Goal: Task Accomplishment & Management: Use online tool/utility

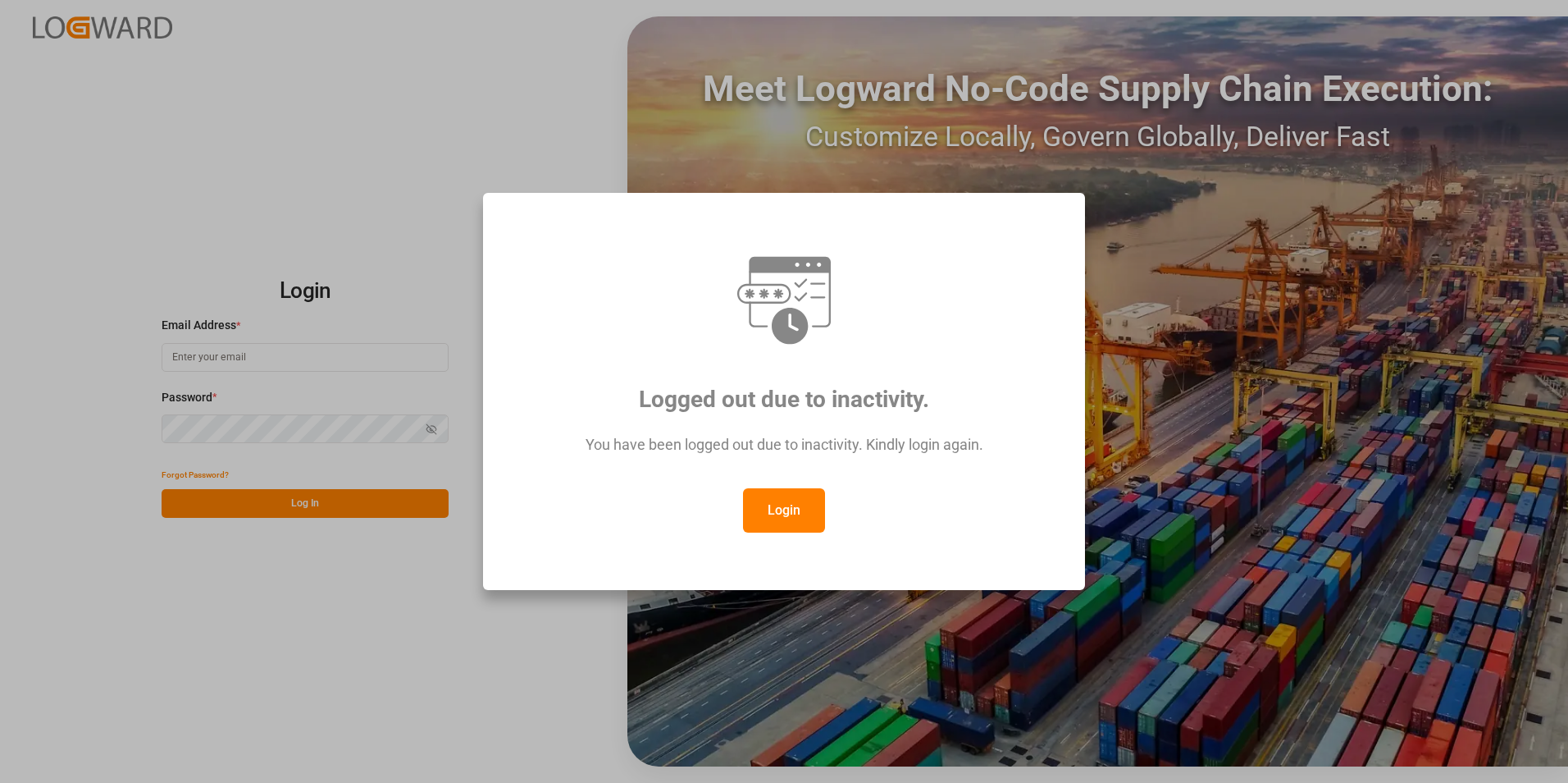
type input "[EMAIL_ADDRESS][DOMAIN_NAME]"
click at [786, 512] on button "Login" at bounding box center [784, 510] width 82 height 44
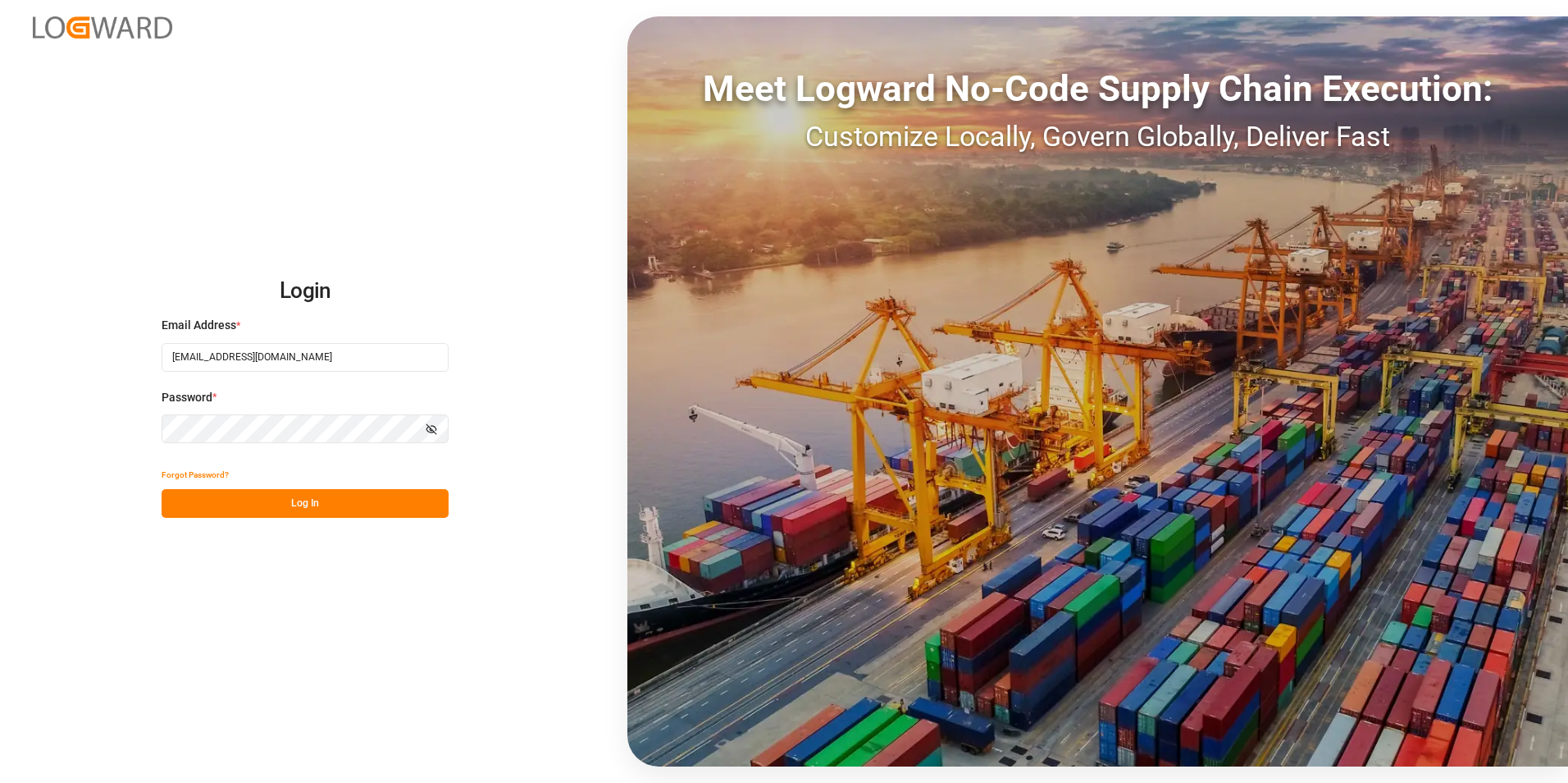
click at [253, 496] on button "Log In" at bounding box center [305, 503] width 287 height 28
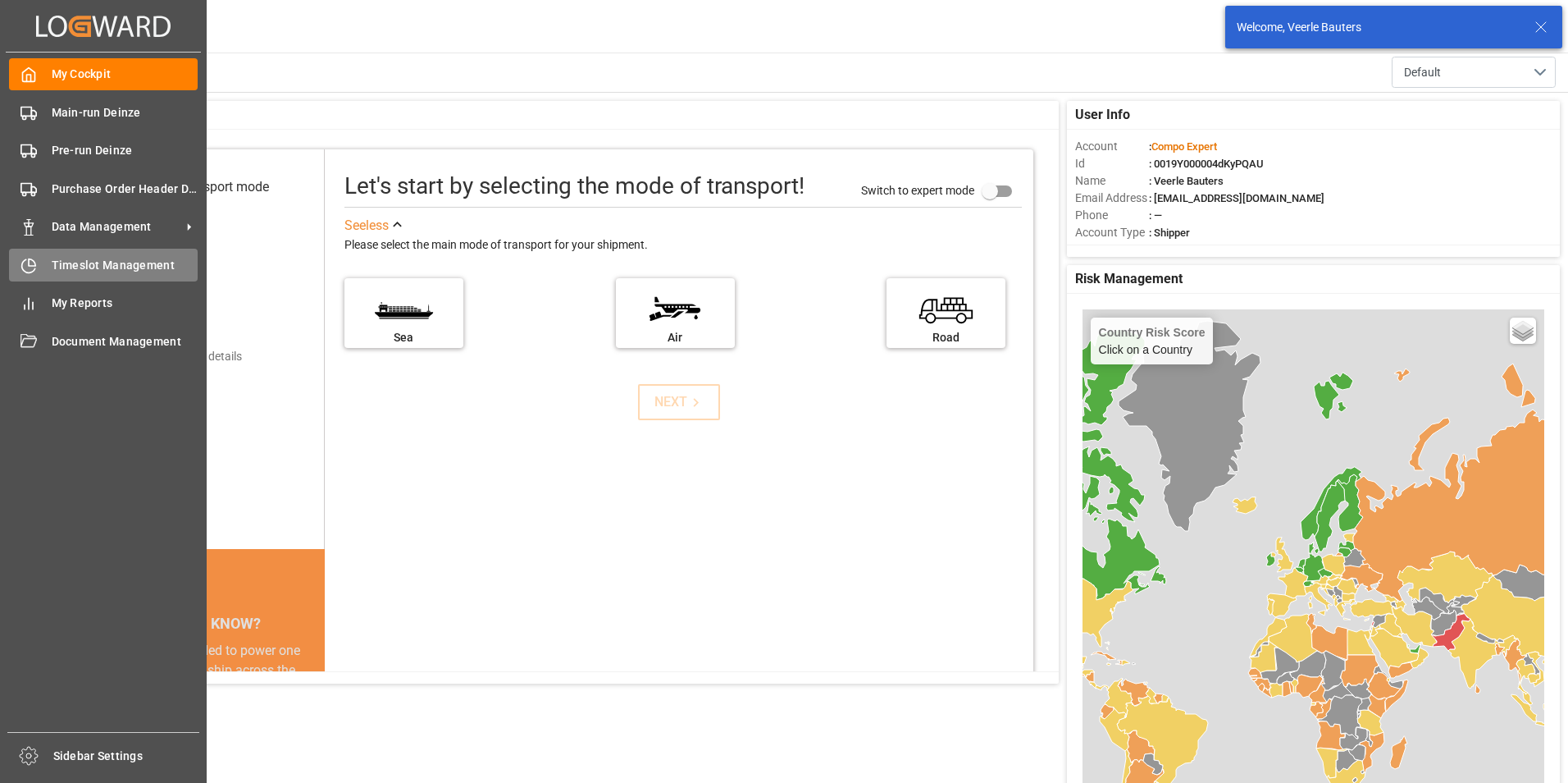
click at [72, 268] on span "Timeslot Management" at bounding box center [125, 266] width 147 height 18
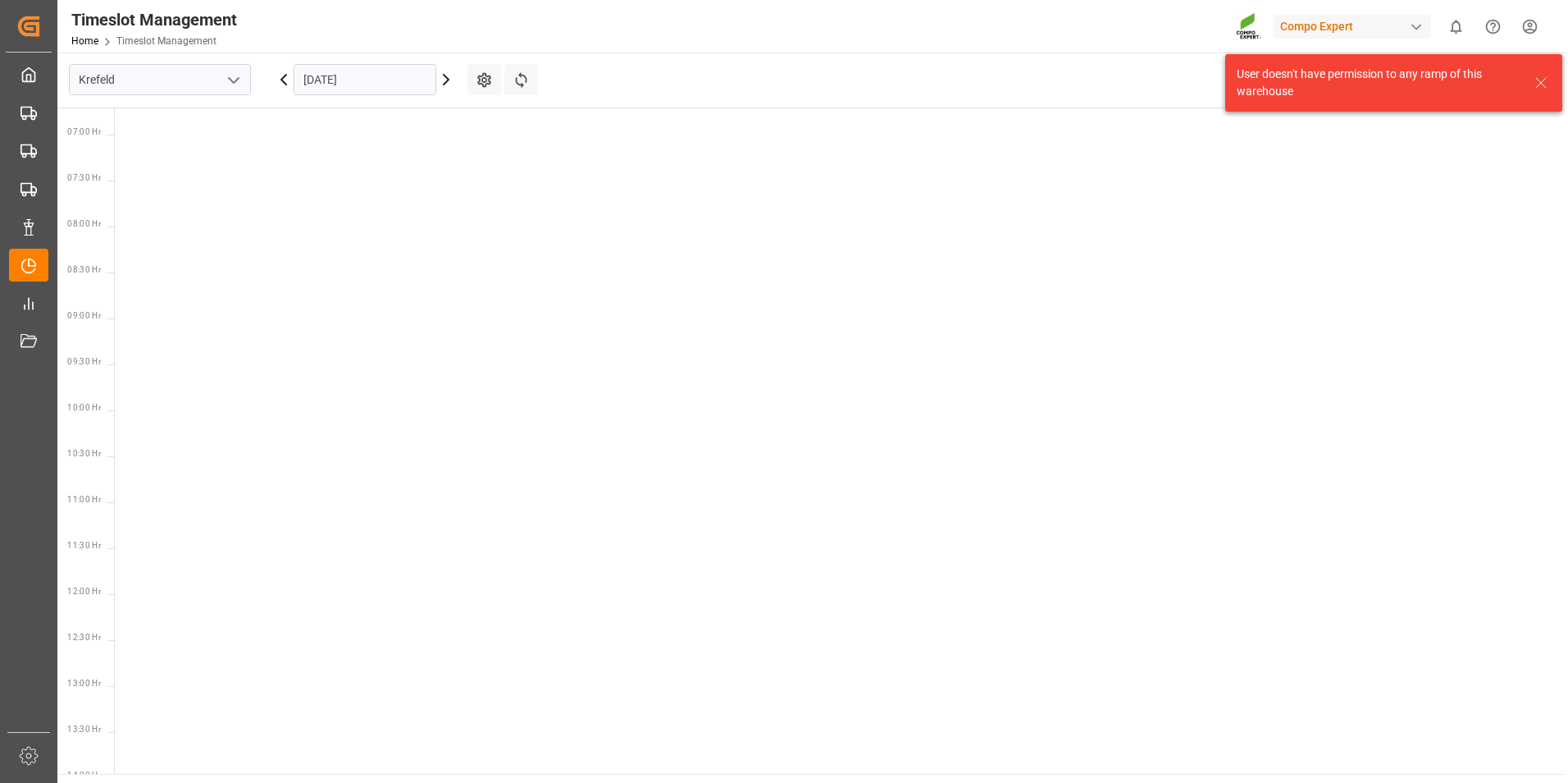
scroll to position [667, 0]
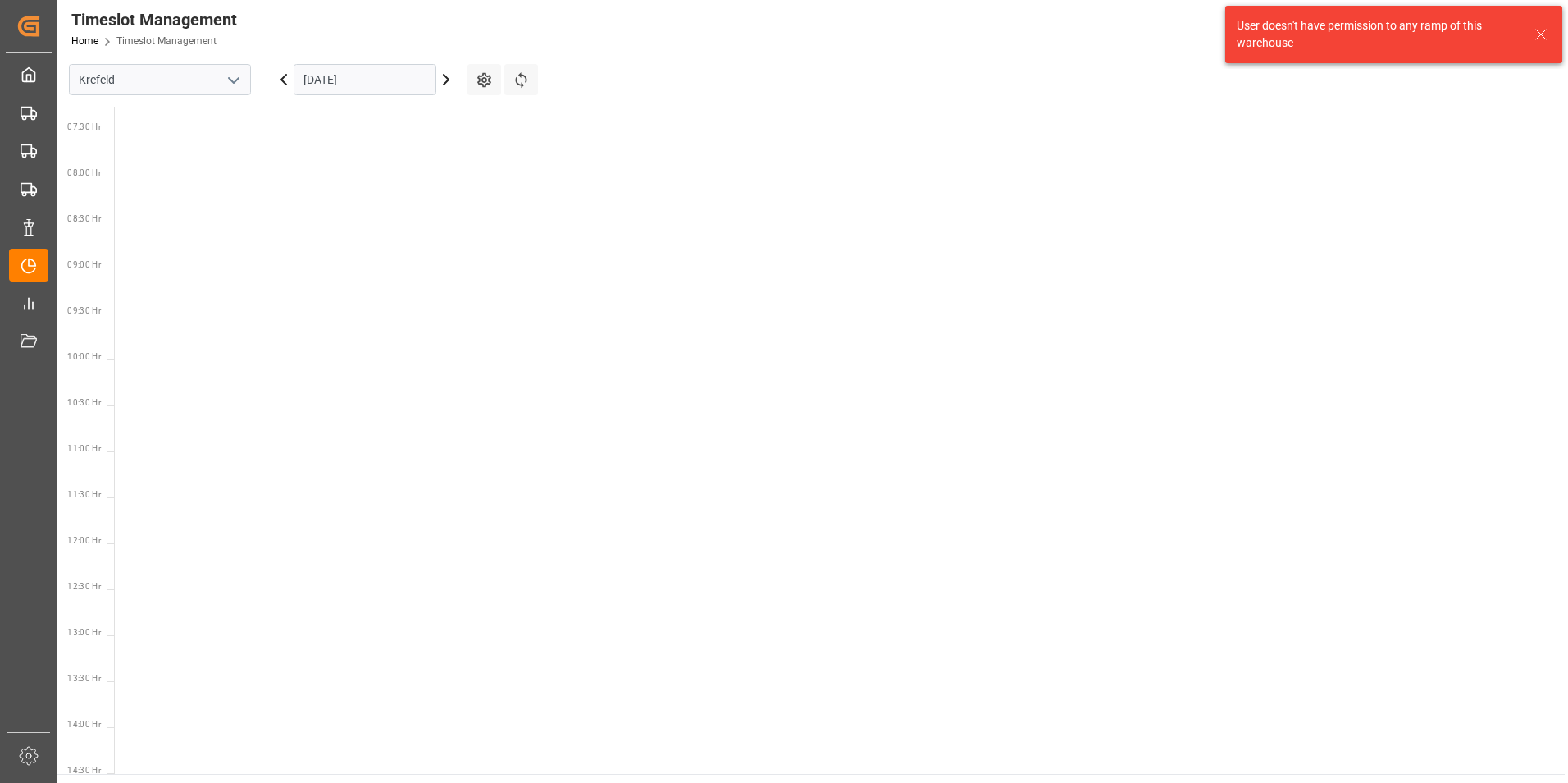
click at [237, 74] on icon "open menu" at bounding box center [234, 80] width 20 height 20
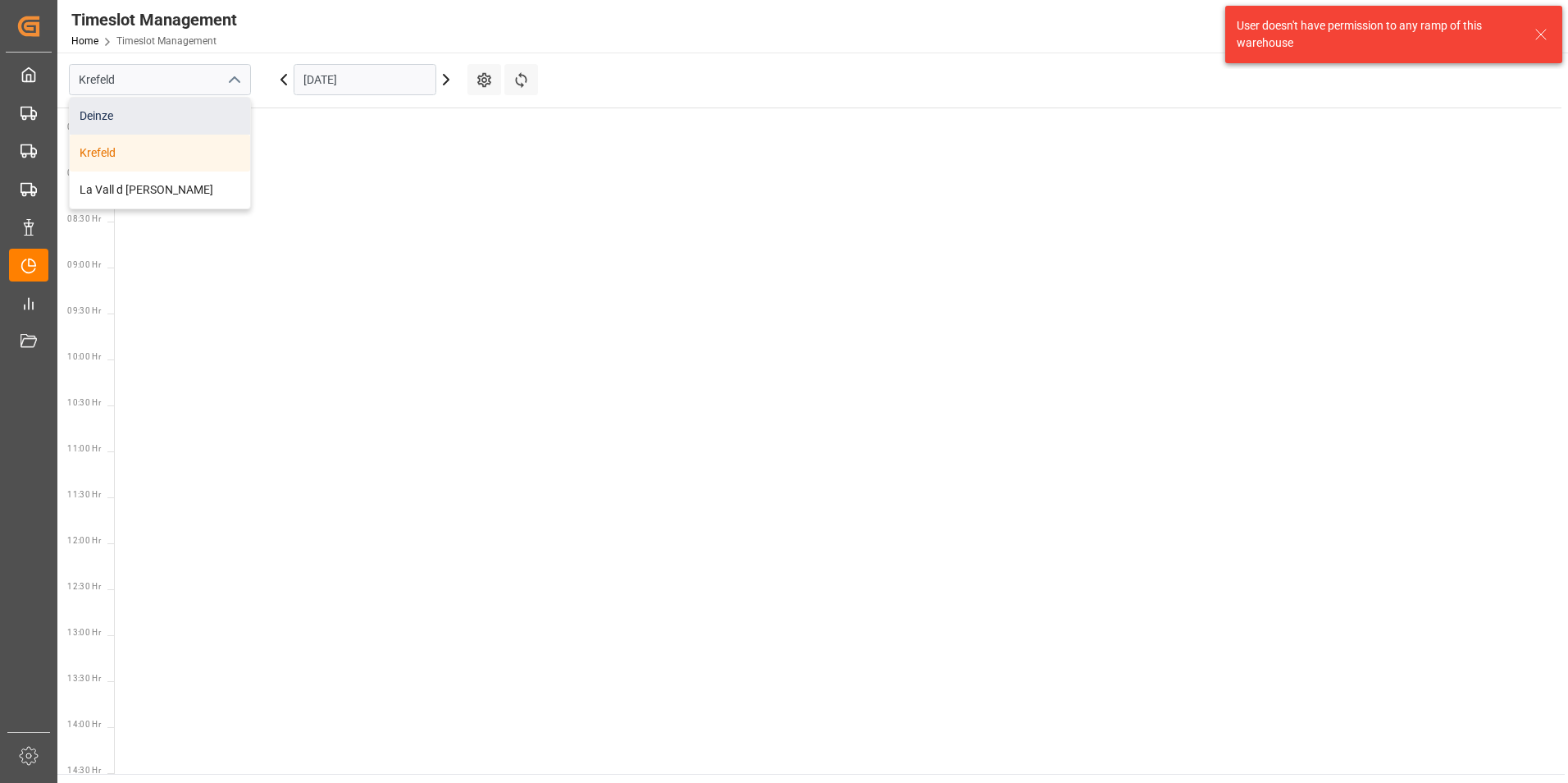
click at [110, 115] on div "Deinze" at bounding box center [160, 117] width 180 height 37
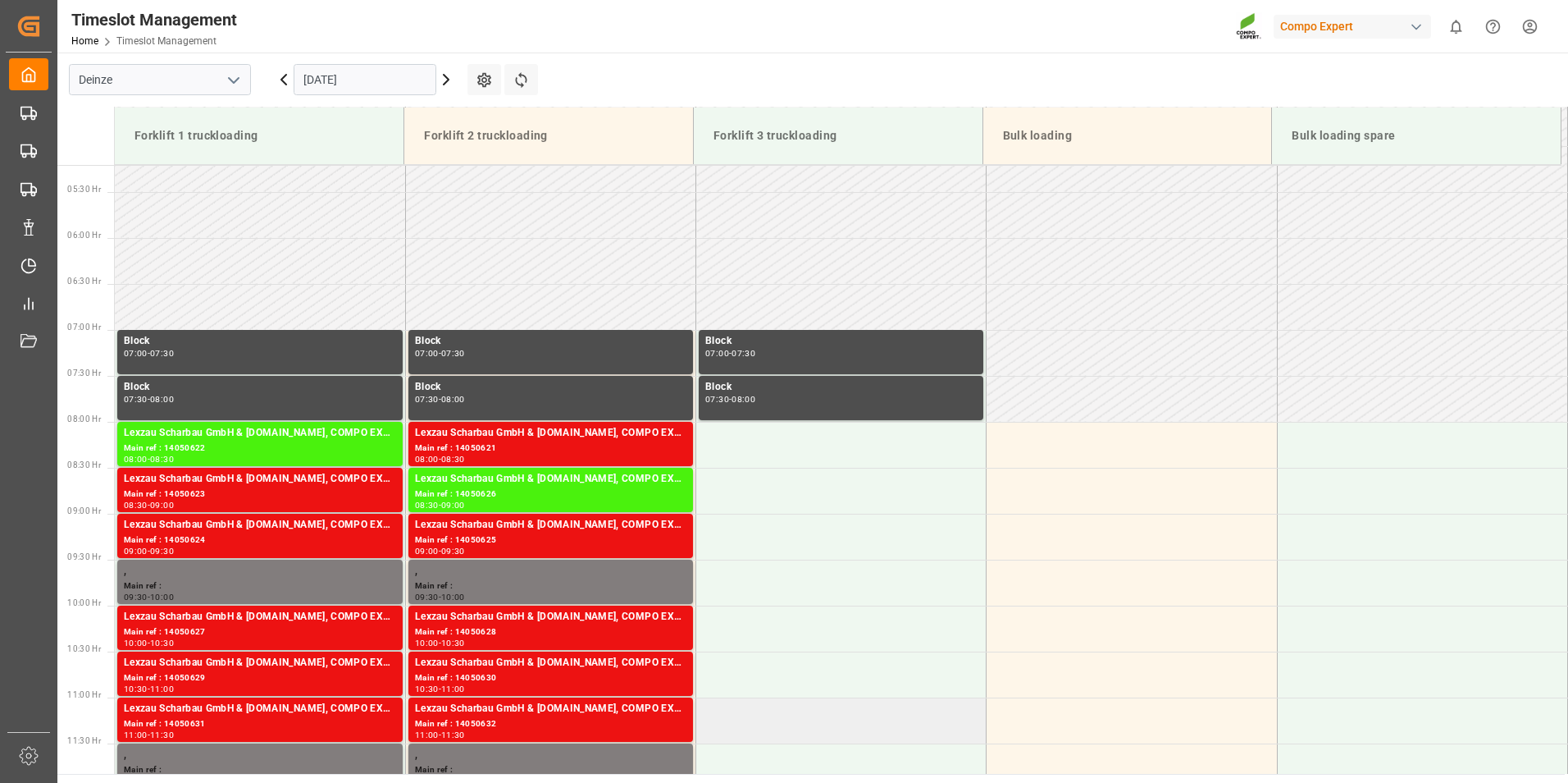
scroll to position [724, 0]
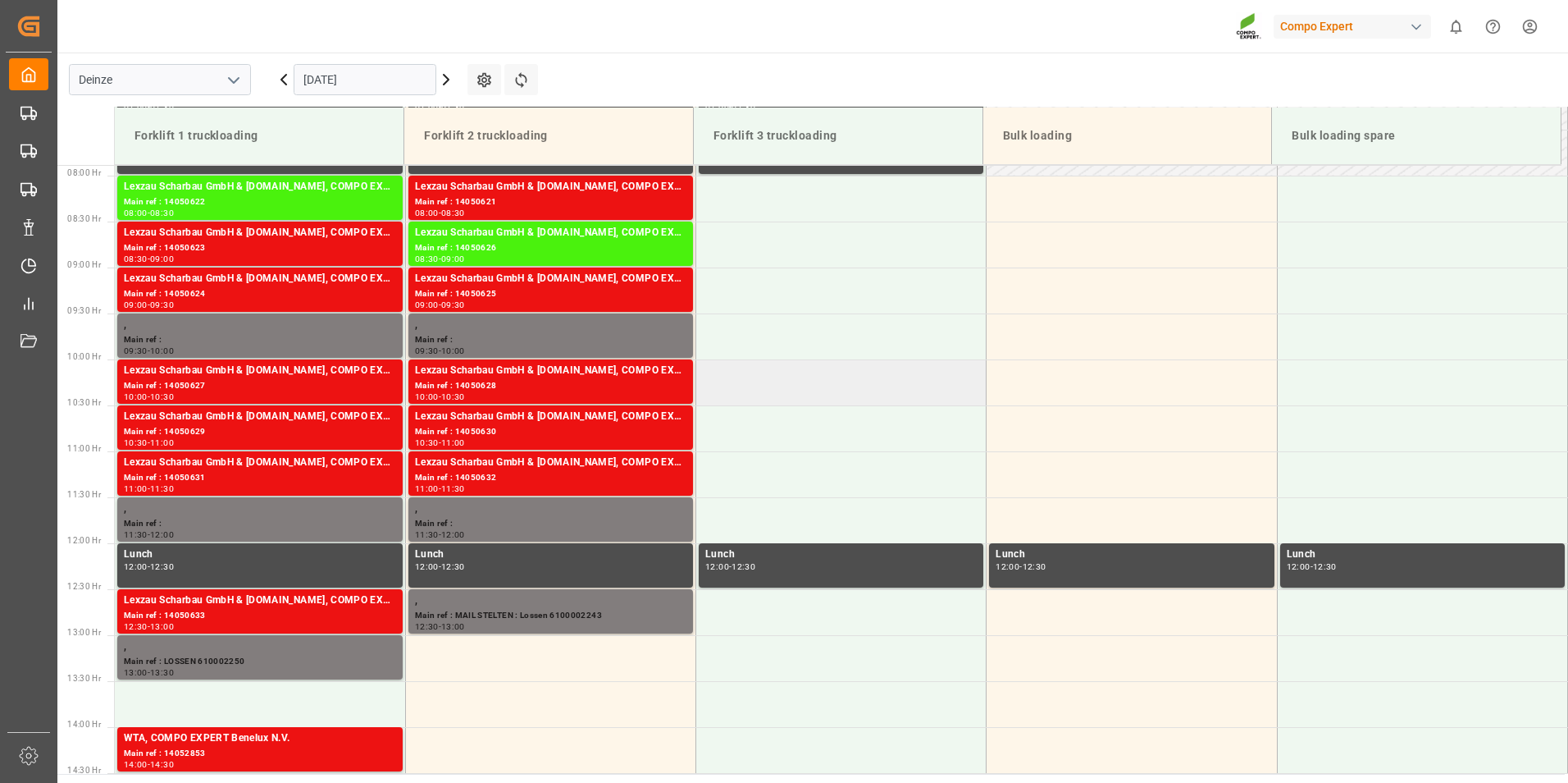
scroll to position [561, 0]
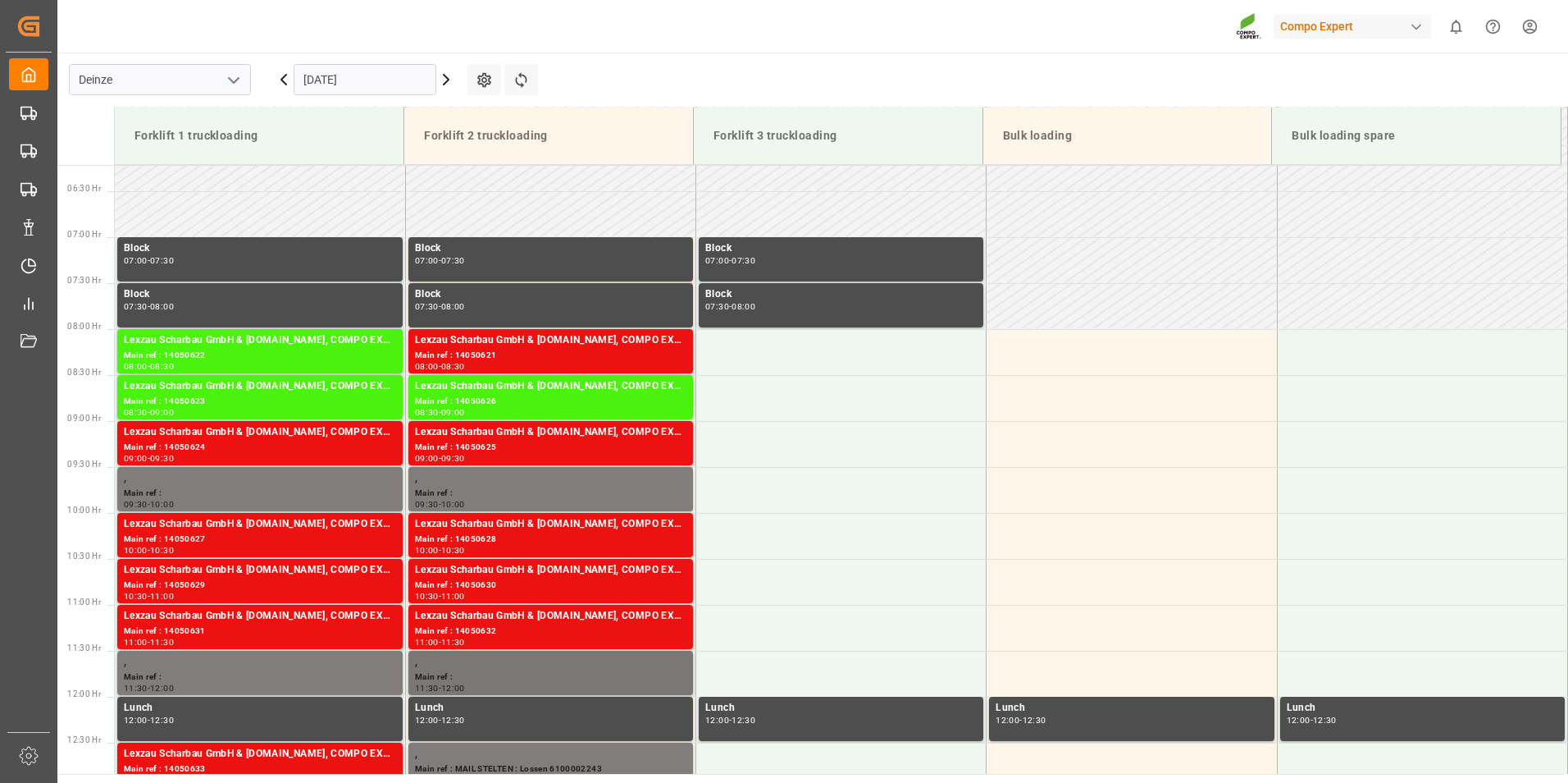
scroll to position [570, 0]
